Goal: Information Seeking & Learning: Learn about a topic

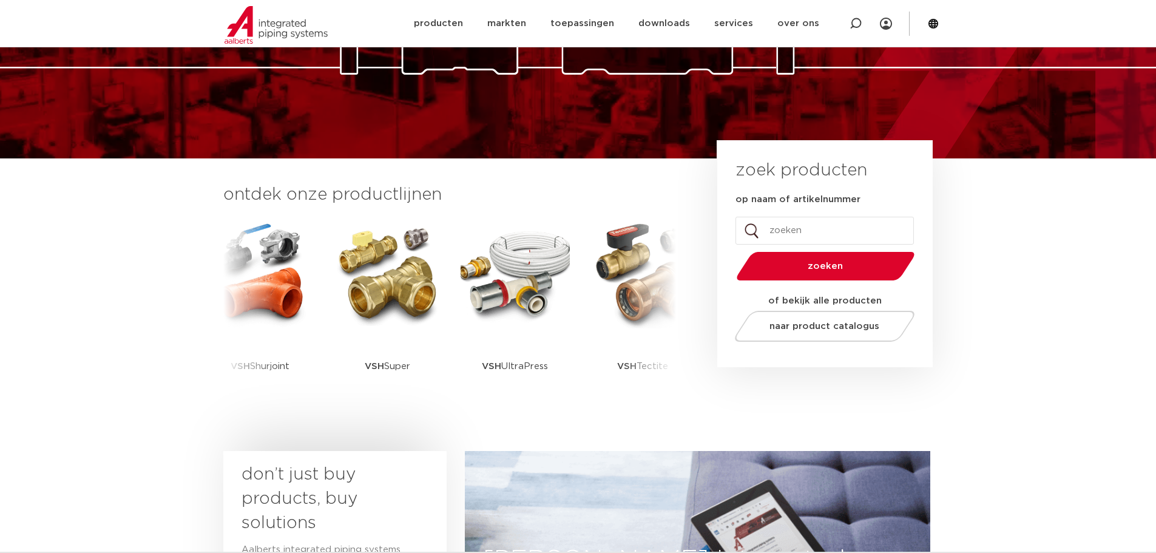
scroll to position [182, 0]
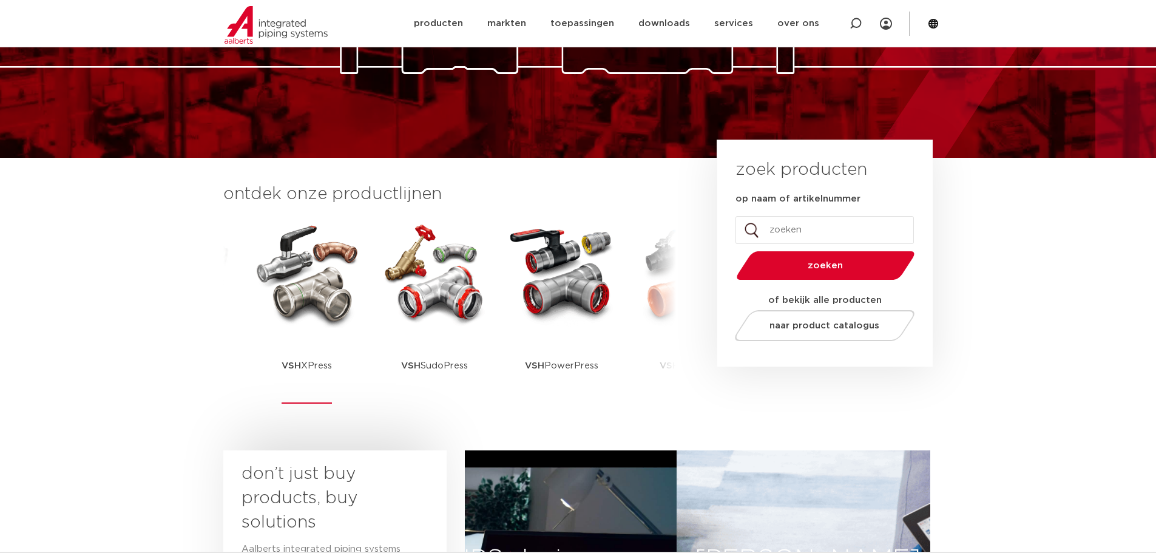
click at [306, 299] on img at bounding box center [306, 272] width 109 height 109
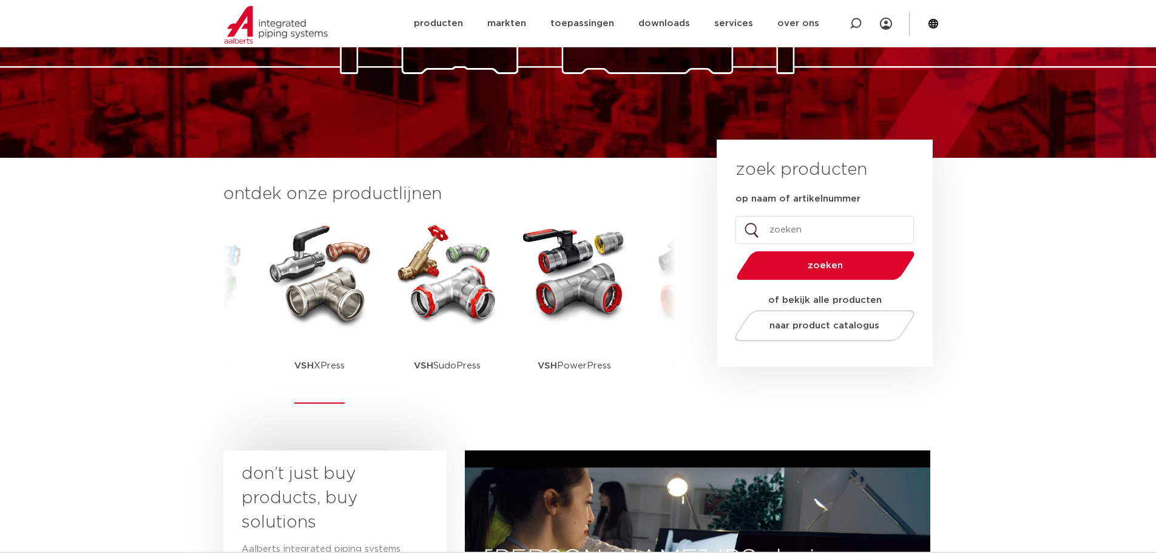
click at [300, 308] on img at bounding box center [319, 272] width 109 height 109
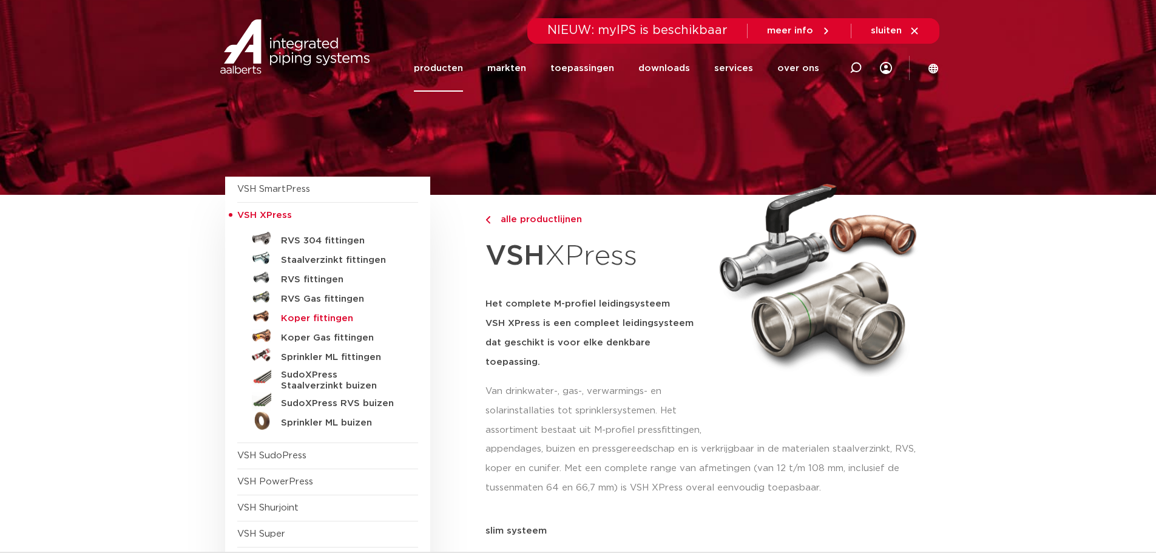
click at [307, 319] on h5 "Koper fittingen" at bounding box center [341, 318] width 120 height 11
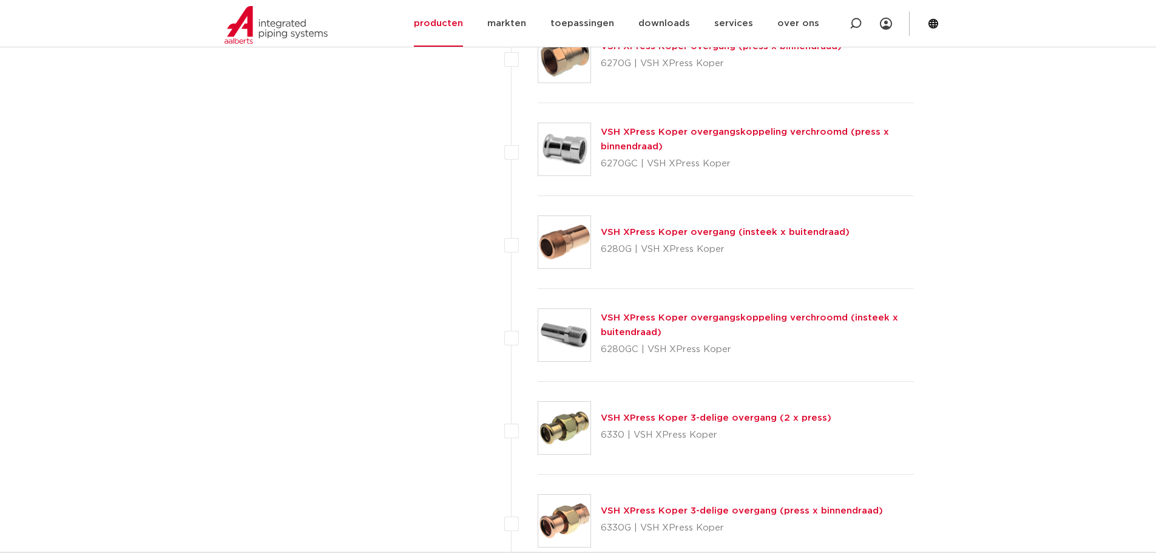
scroll to position [1214, 0]
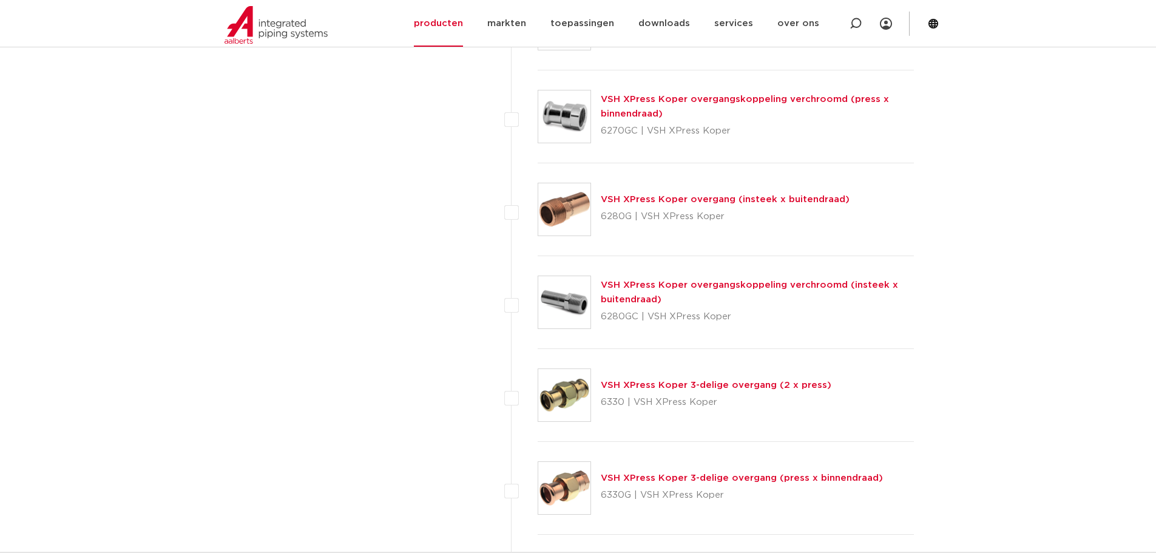
click at [538, 203] on label at bounding box center [538, 203] width 0 height 0
checkbox input "true"
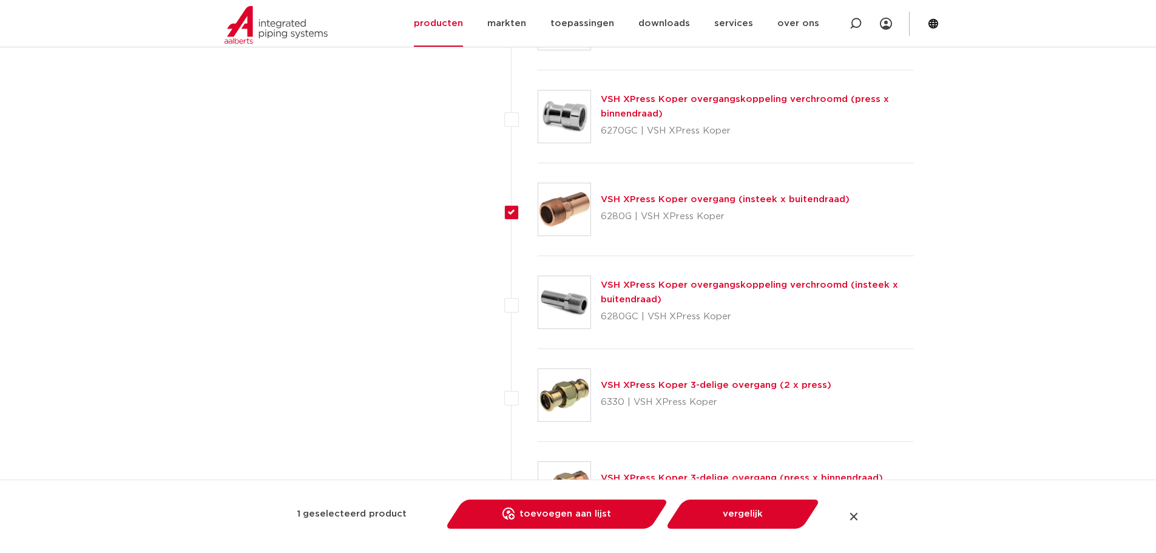
click at [563, 215] on img at bounding box center [564, 209] width 52 height 52
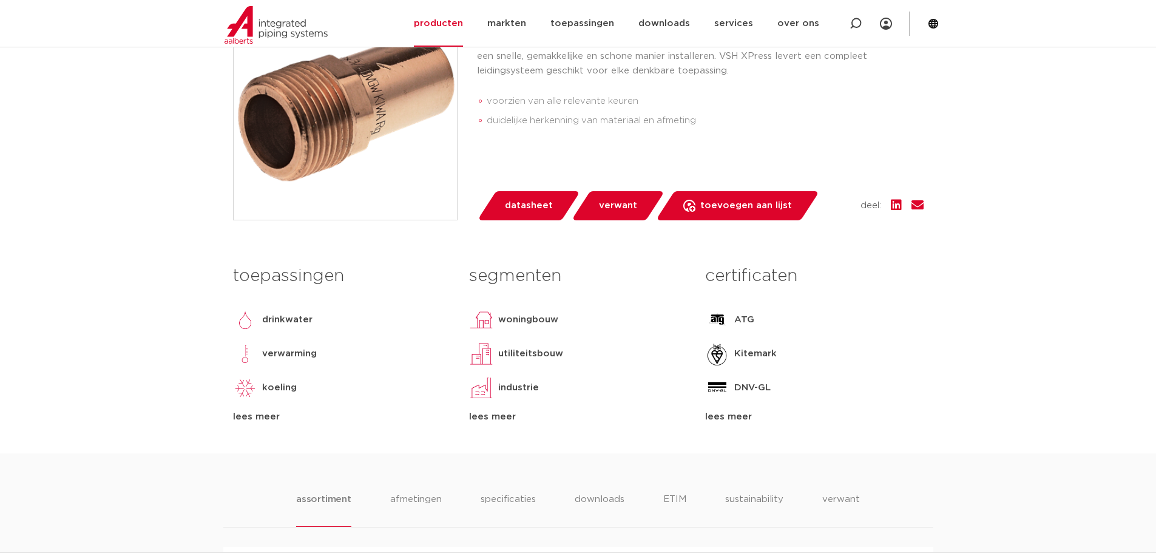
scroll to position [364, 0]
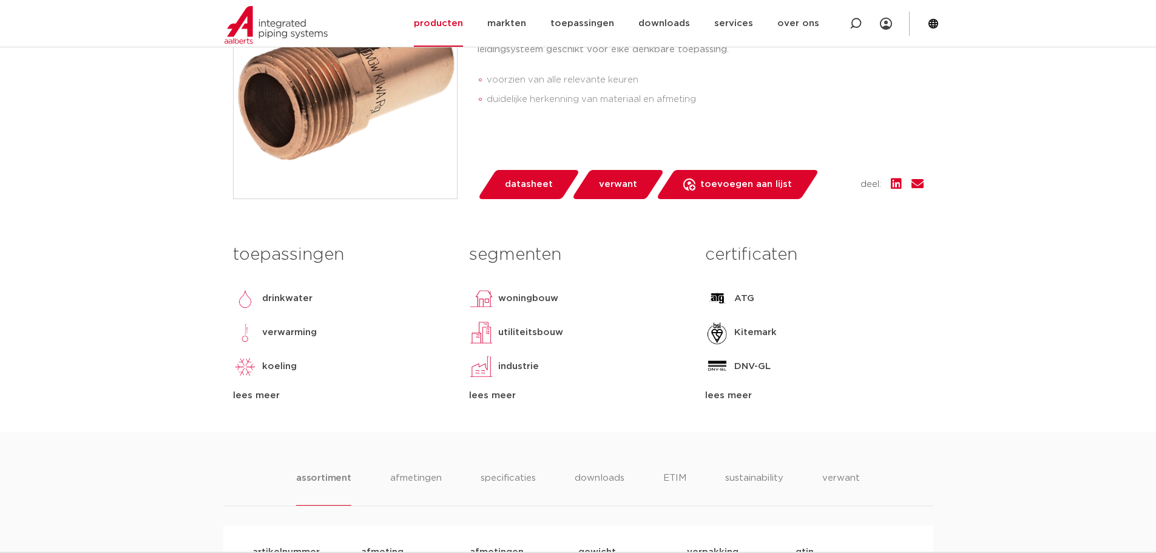
click at [281, 299] on p "drinkwater" at bounding box center [287, 298] width 50 height 15
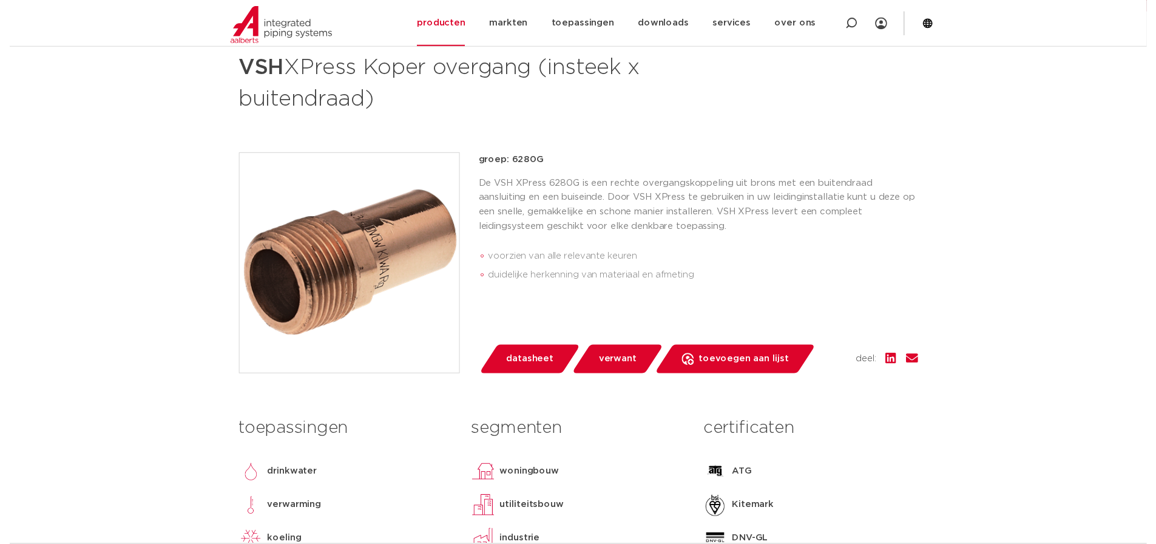
scroll to position [182, 0]
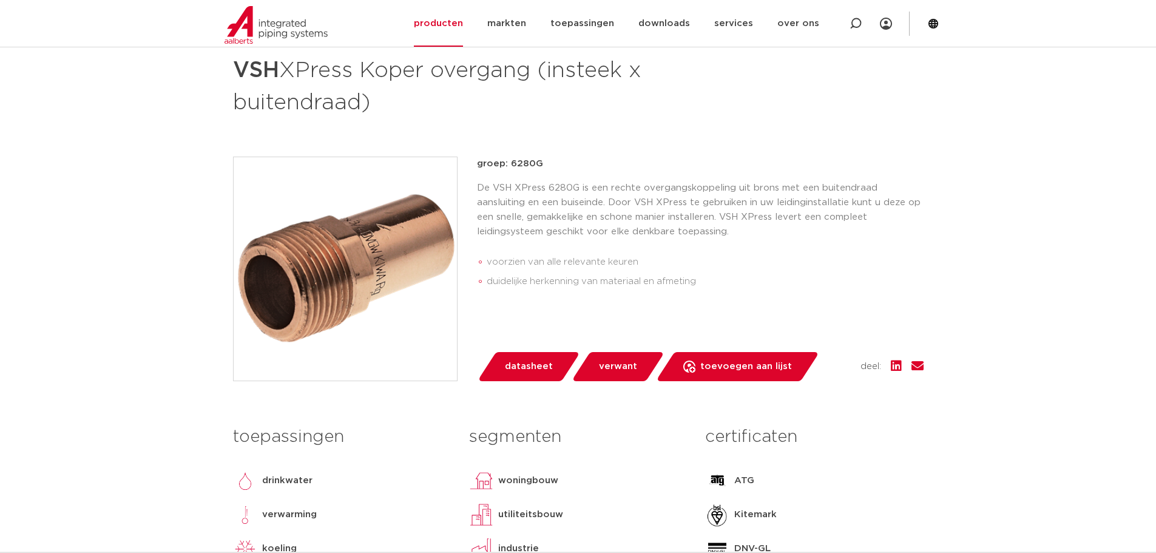
click at [526, 363] on span "datasheet" at bounding box center [529, 366] width 48 height 19
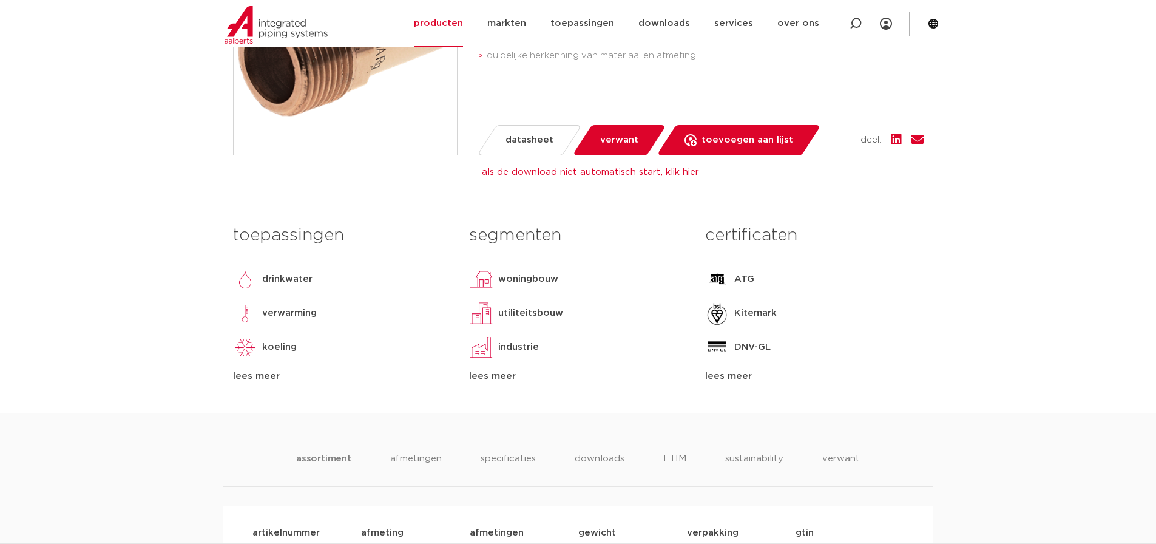
scroll to position [425, 0]
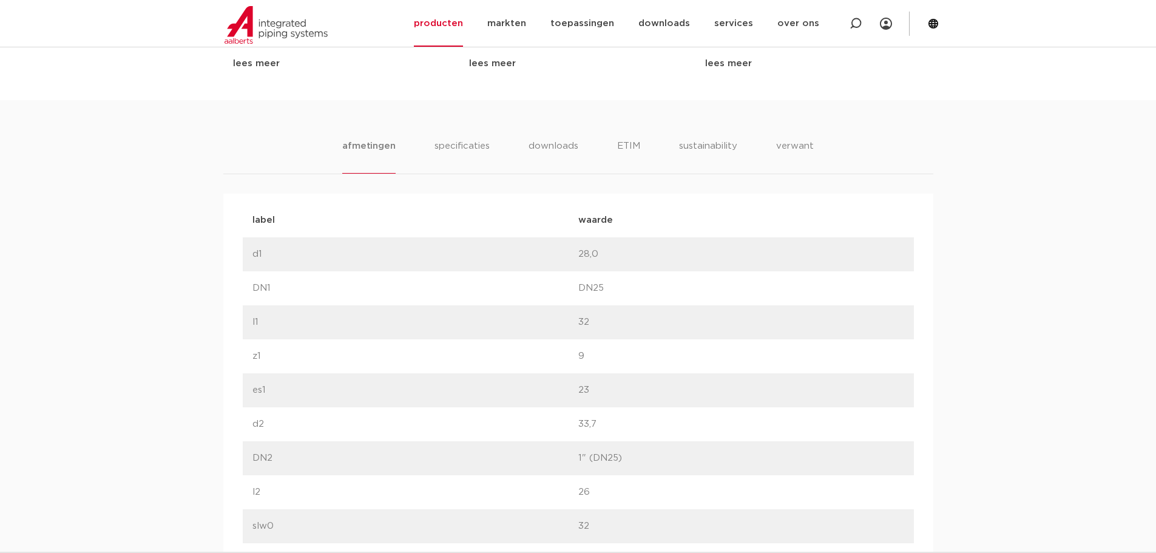
scroll to position [707, 0]
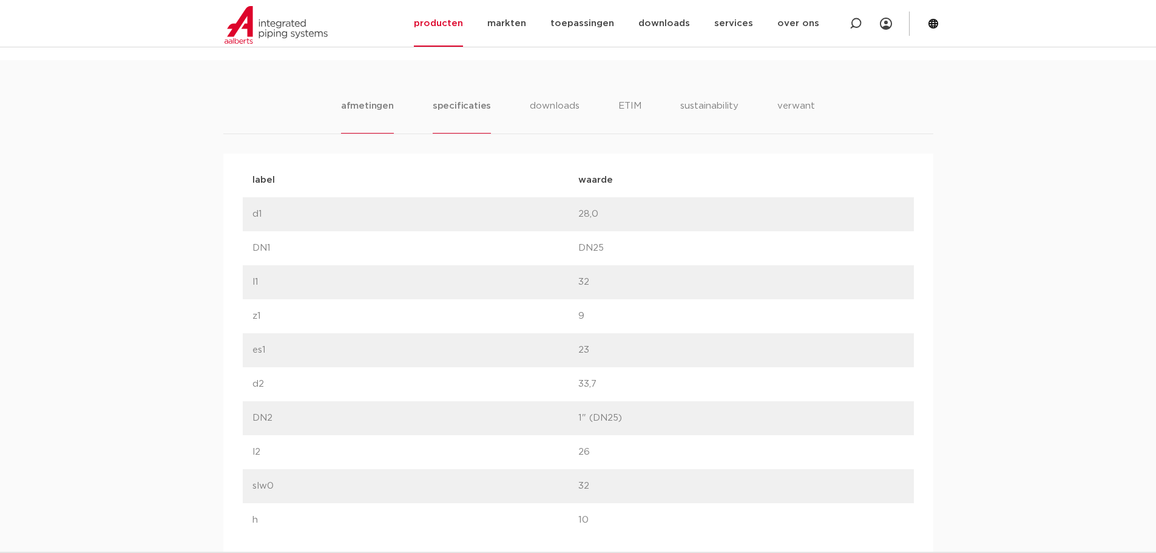
click at [439, 113] on li "specificaties" at bounding box center [462, 116] width 58 height 35
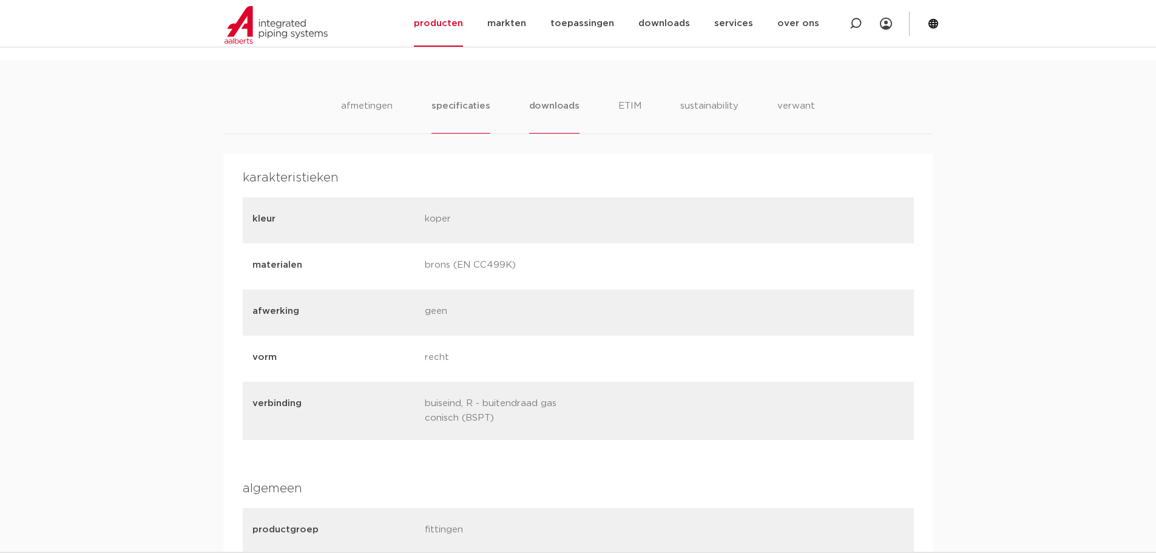
click at [529, 107] on ul "afmetingen specificaties downloads ETIM sustainability verwant" at bounding box center [578, 116] width 474 height 35
click at [539, 106] on li "downloads" at bounding box center [554, 116] width 50 height 35
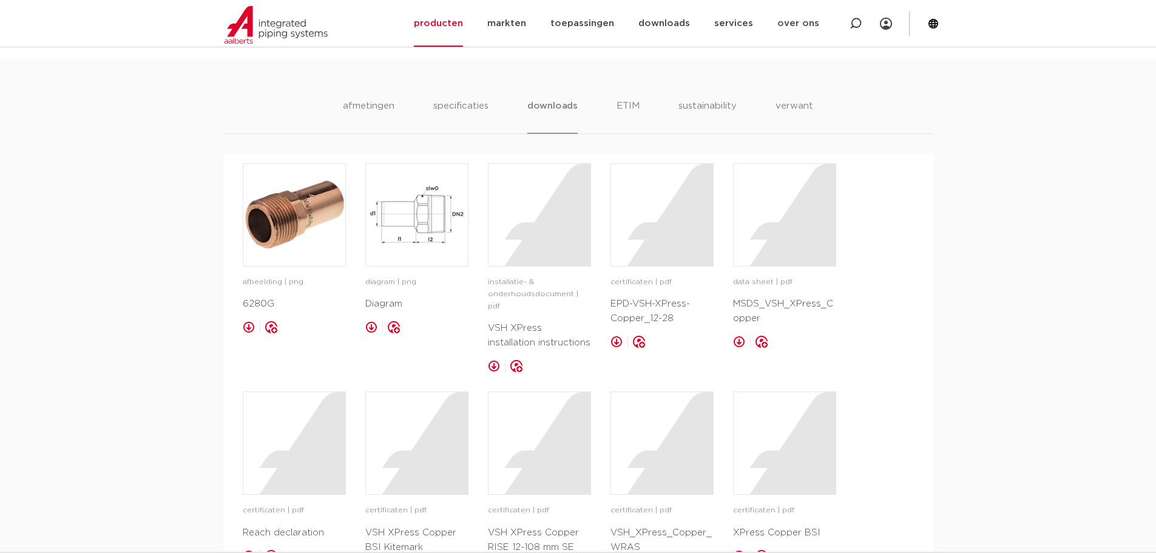
click at [615, 103] on ul "afmetingen specificaties downloads ETIM sustainability verwant" at bounding box center [578, 116] width 470 height 35
click at [624, 103] on li "ETIM" at bounding box center [628, 116] width 22 height 35
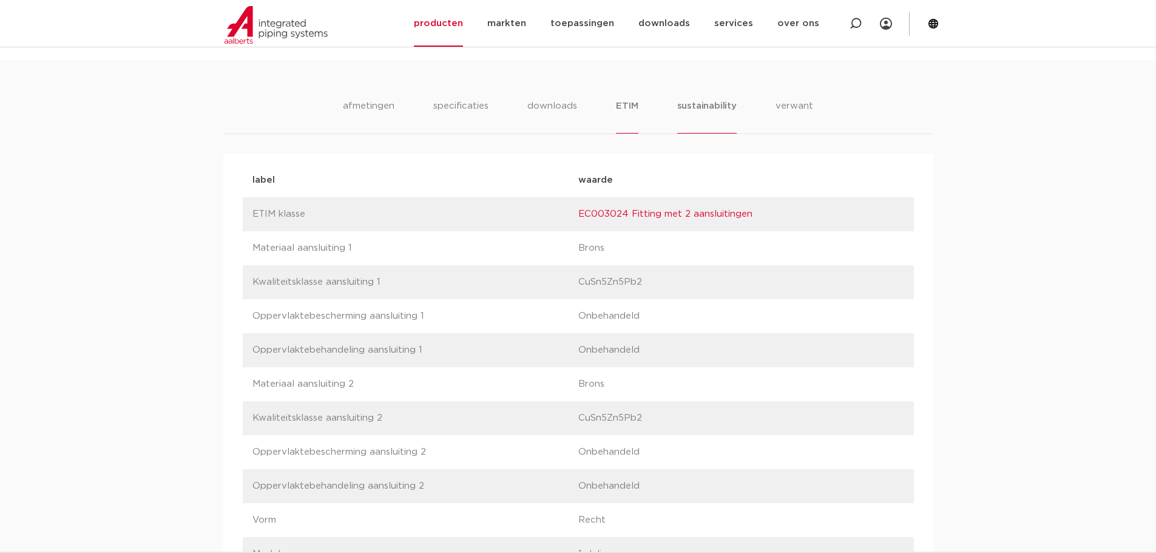
click at [699, 107] on li "sustainability" at bounding box center [706, 116] width 59 height 35
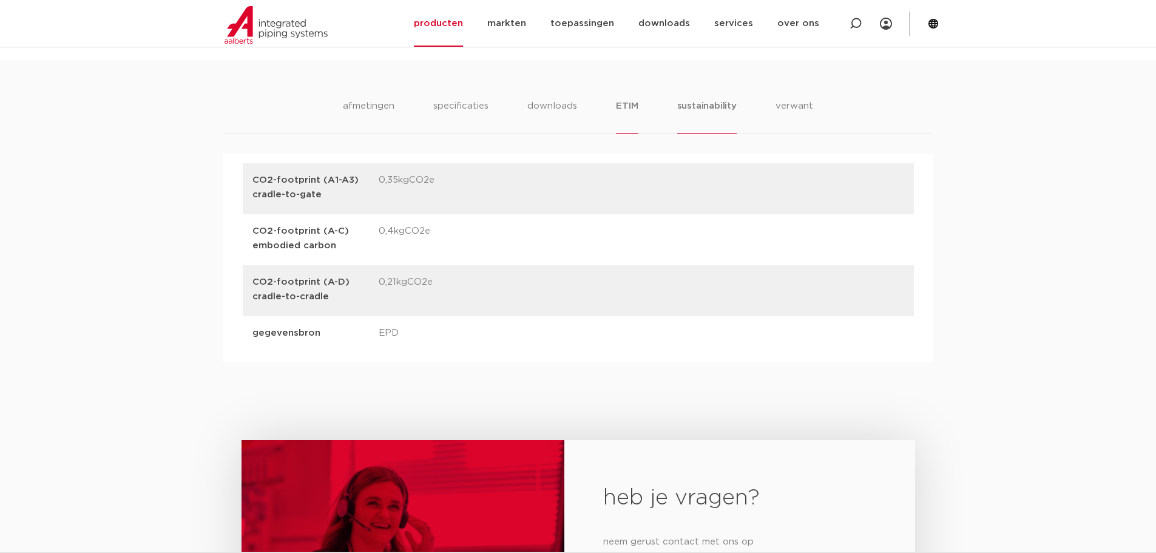
click at [634, 106] on li "ETIM" at bounding box center [627, 116] width 22 height 35
